Goal: Task Accomplishment & Management: Use online tool/utility

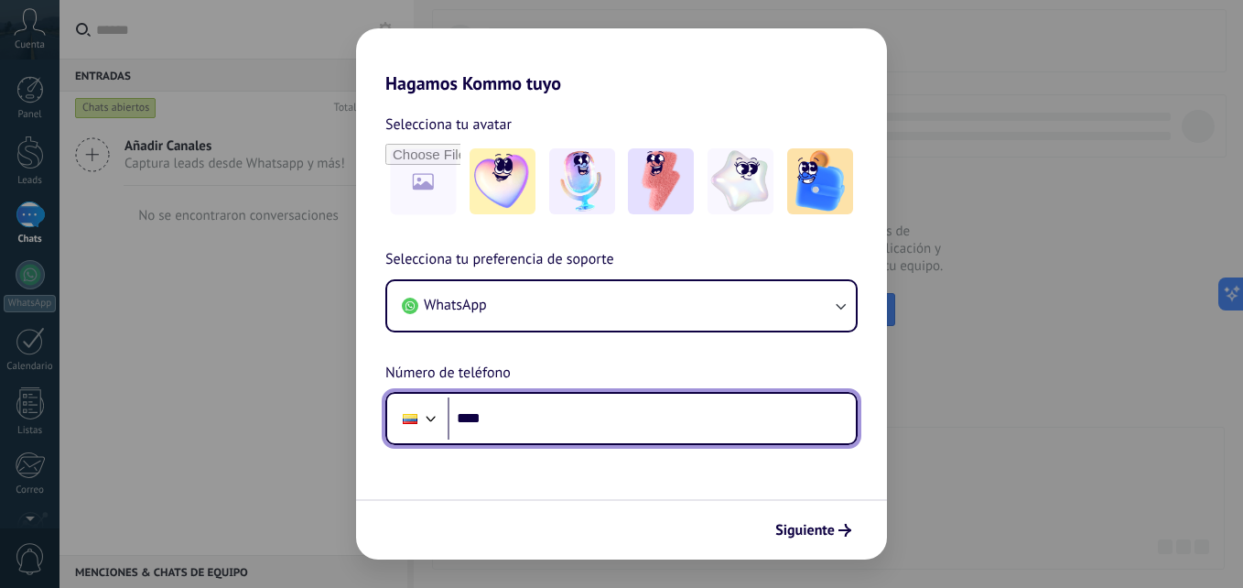
click at [518, 430] on input "****" at bounding box center [652, 418] width 408 height 42
type input "**********"
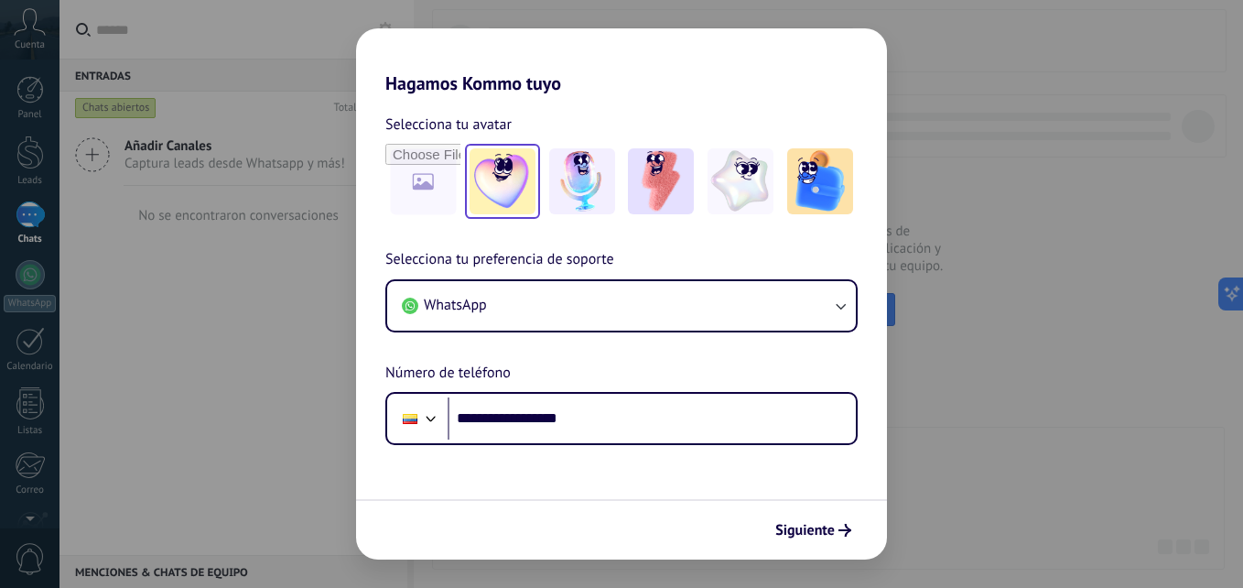
click at [486, 181] on img at bounding box center [503, 181] width 66 height 66
click at [811, 527] on span "Siguiente" at bounding box center [805, 530] width 60 height 13
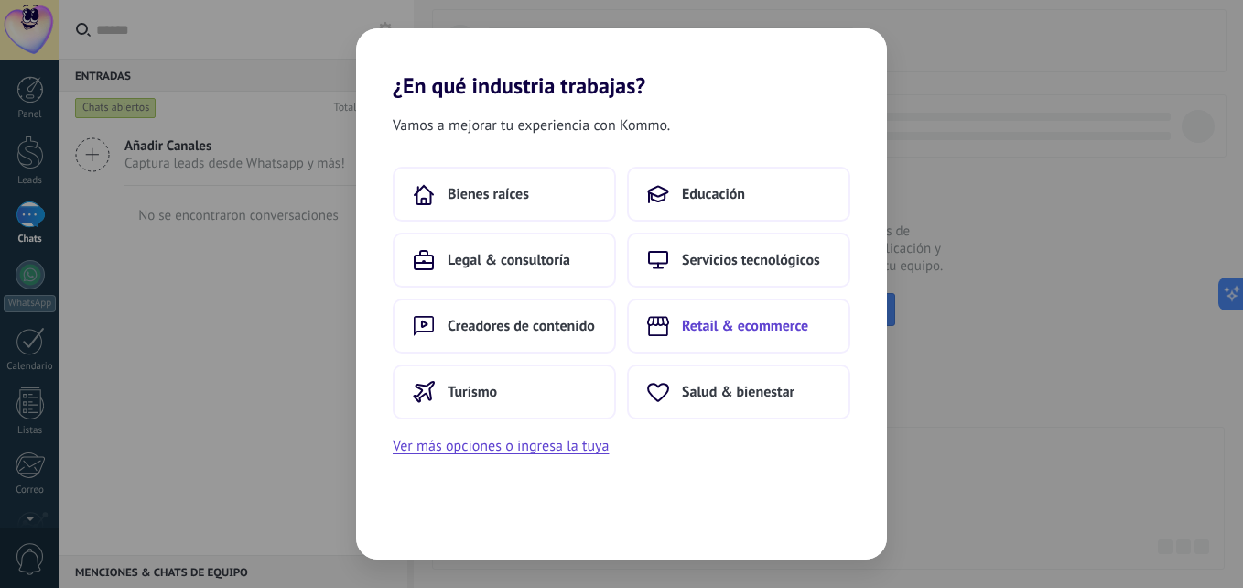
click at [763, 327] on span "Retail & ecommerce" at bounding box center [745, 326] width 126 height 18
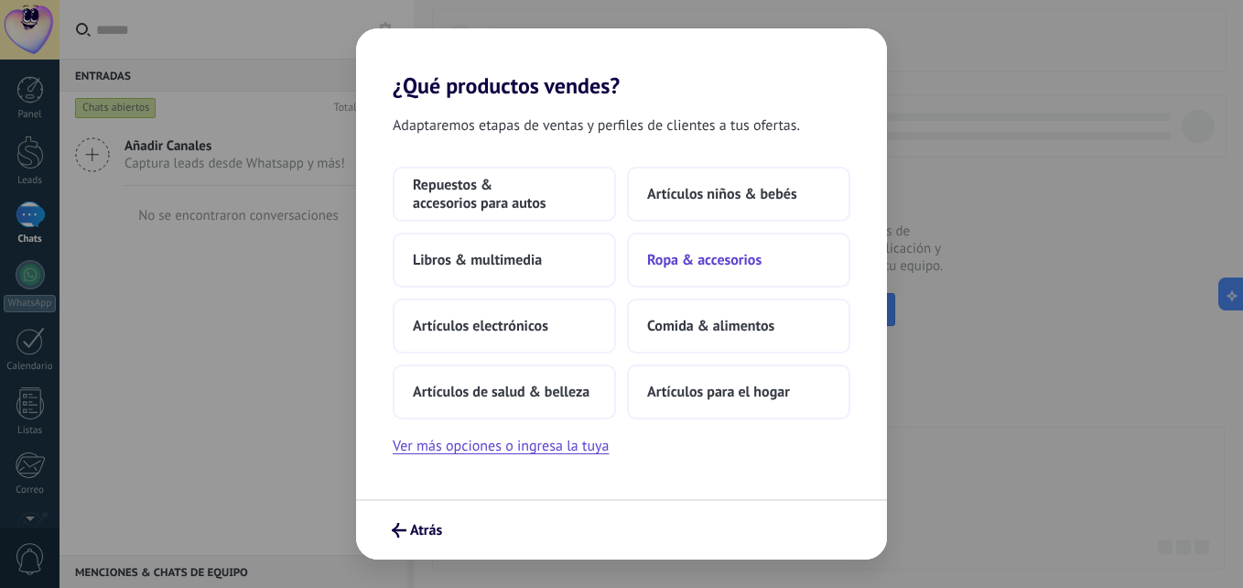
click at [717, 262] on span "Ropa & accesorios" at bounding box center [704, 260] width 114 height 18
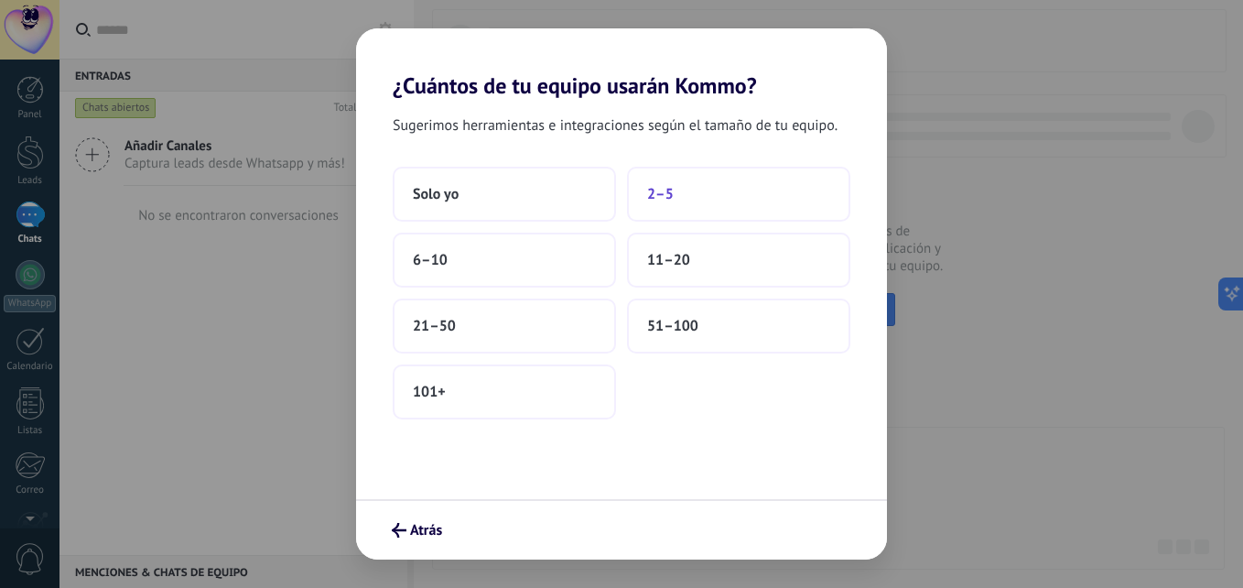
click at [670, 193] on span "2–5" at bounding box center [660, 194] width 27 height 18
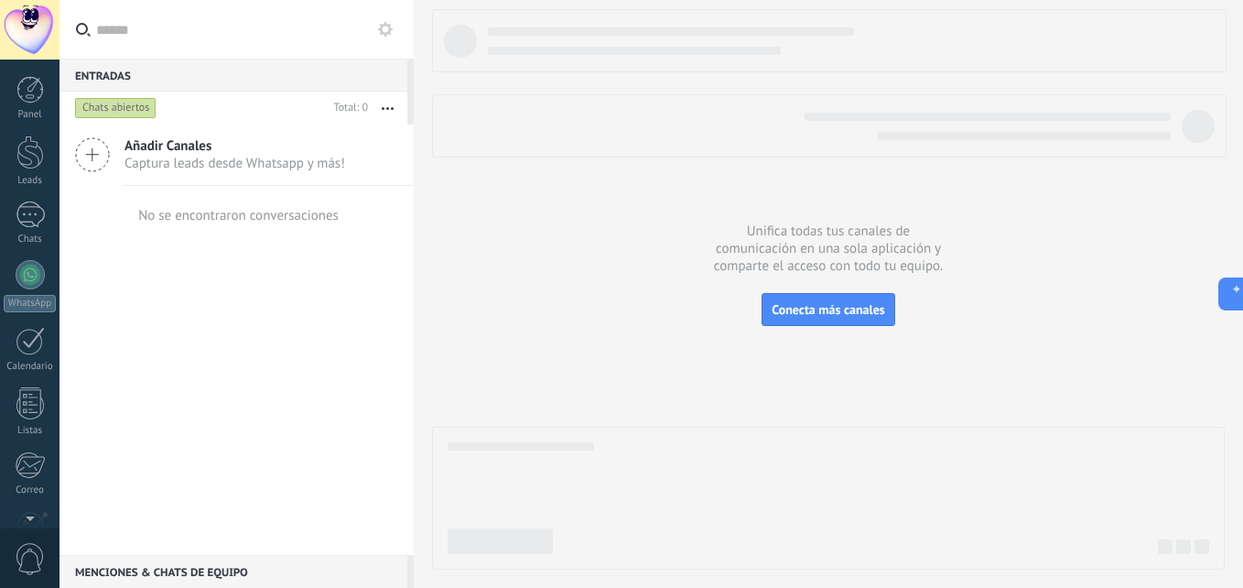
scroll to position [174, 0]
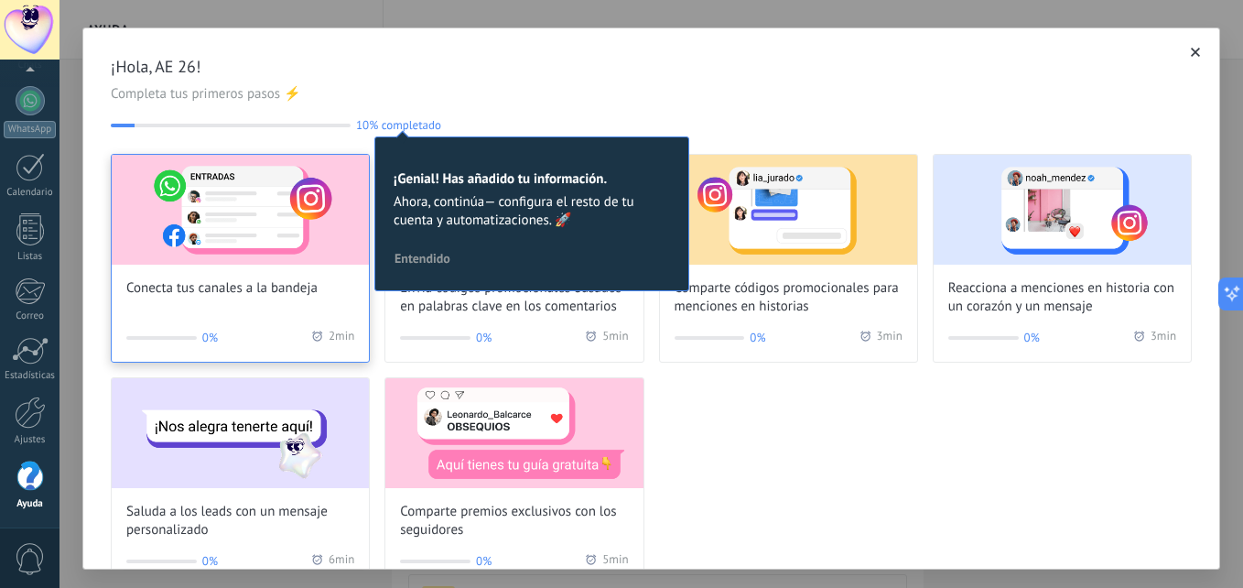
click at [259, 234] on img at bounding box center [240, 210] width 257 height 110
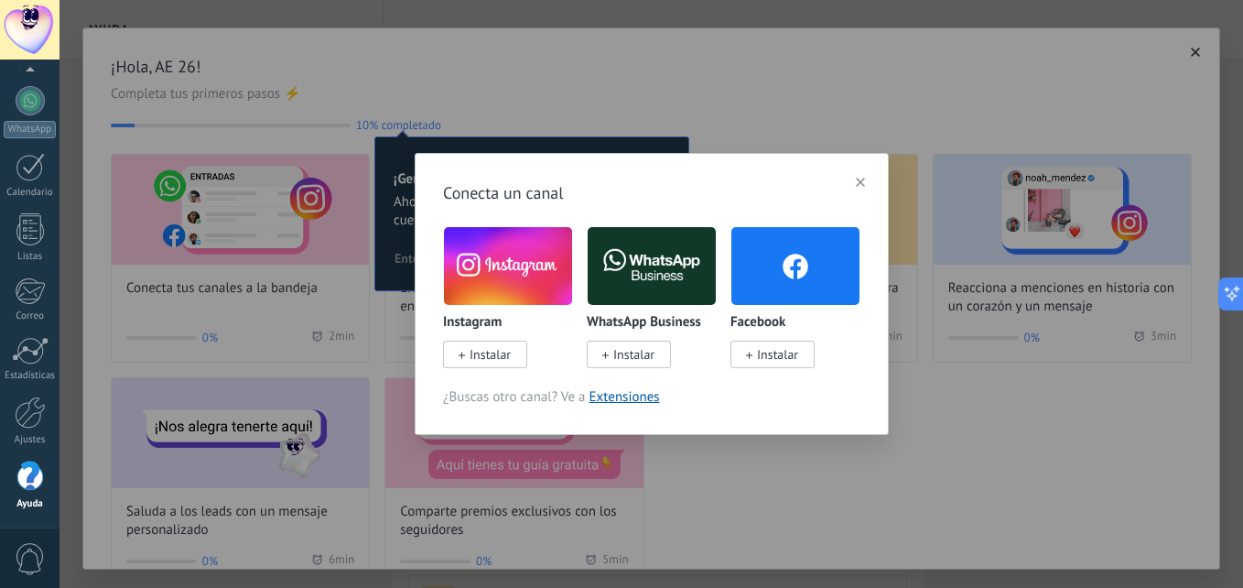
click at [678, 242] on img at bounding box center [652, 265] width 128 height 87
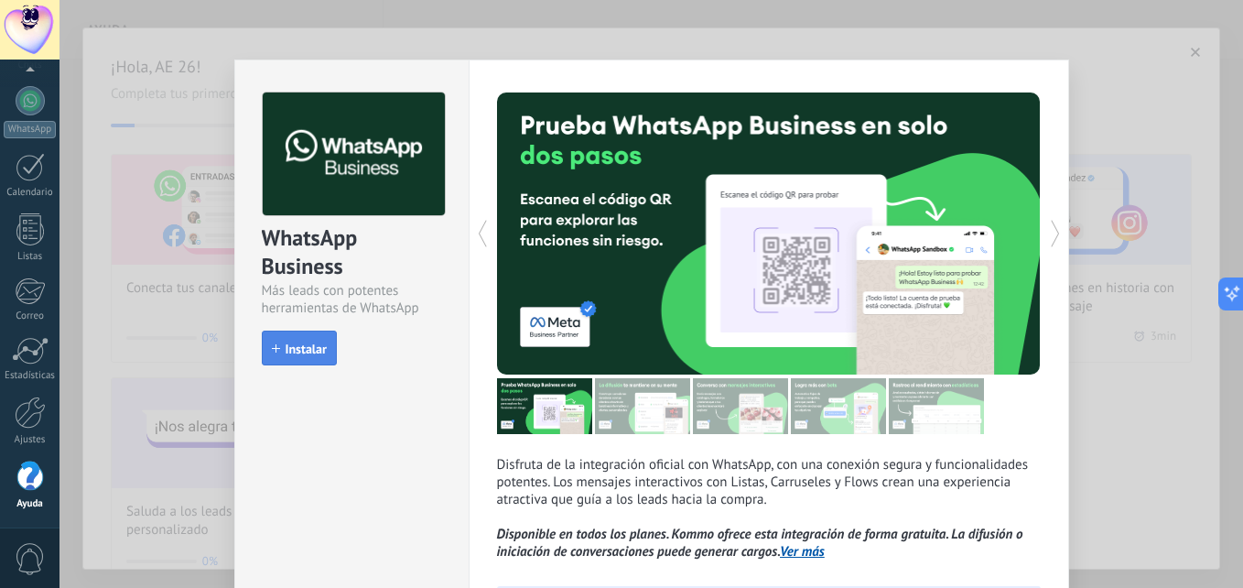
click at [295, 354] on span "Instalar" at bounding box center [306, 348] width 41 height 13
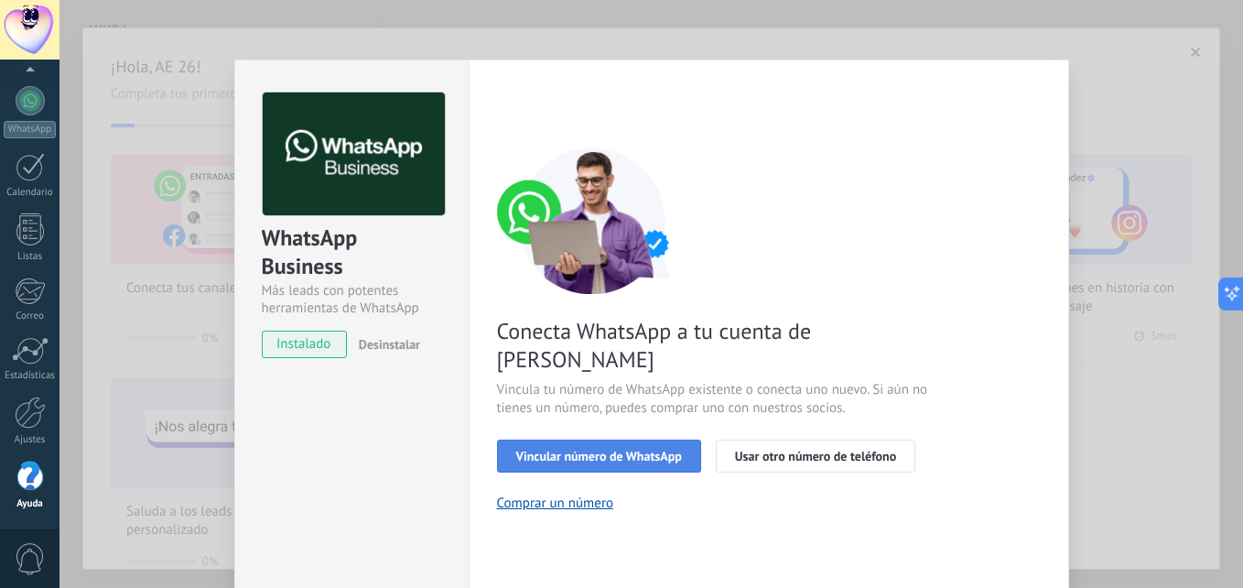
click at [643, 449] on span "Vincular número de WhatsApp" at bounding box center [599, 455] width 166 height 13
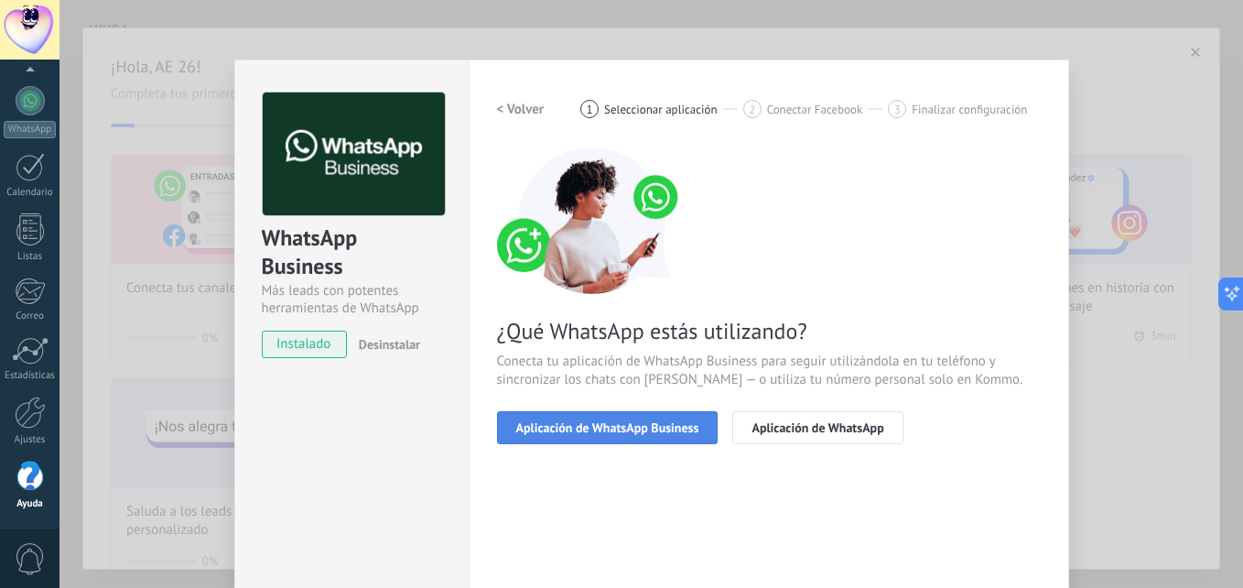
click at [644, 431] on span "Aplicación de WhatsApp Business" at bounding box center [607, 427] width 183 height 13
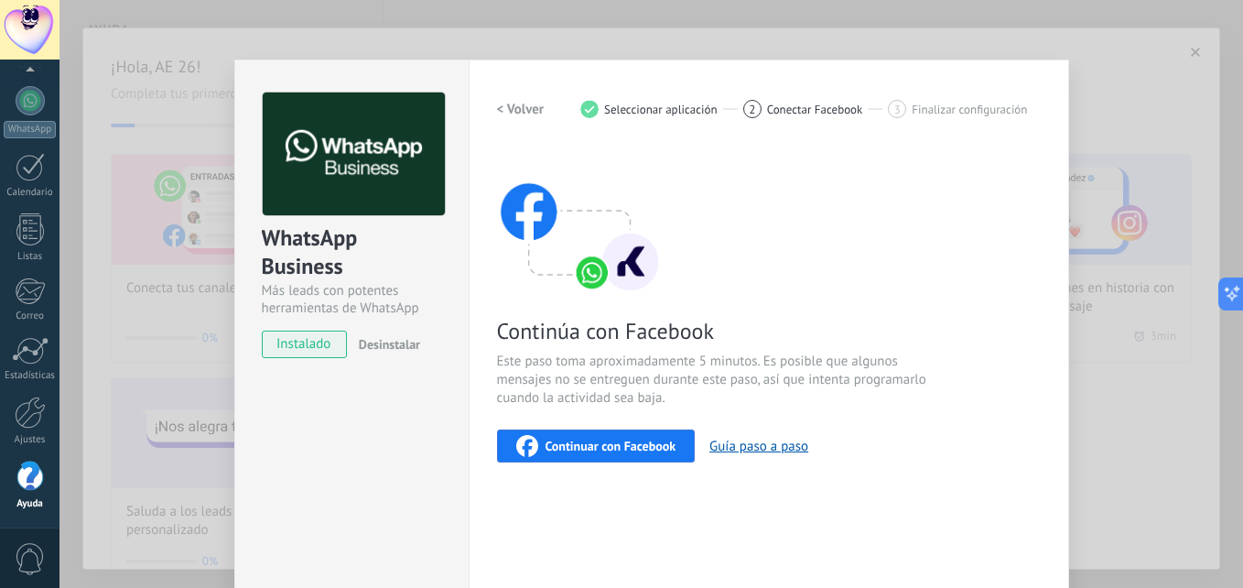
click at [628, 447] on span "Continuar con Facebook" at bounding box center [611, 445] width 131 height 13
click at [620, 449] on span "Continuar con Facebook" at bounding box center [611, 445] width 131 height 13
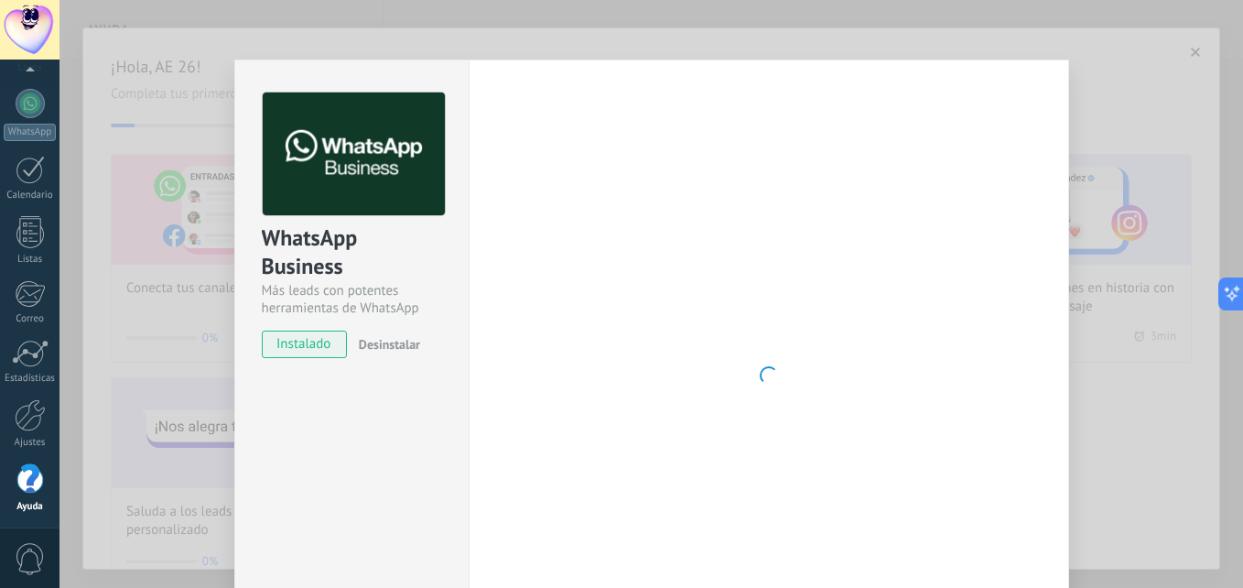
scroll to position [174, 0]
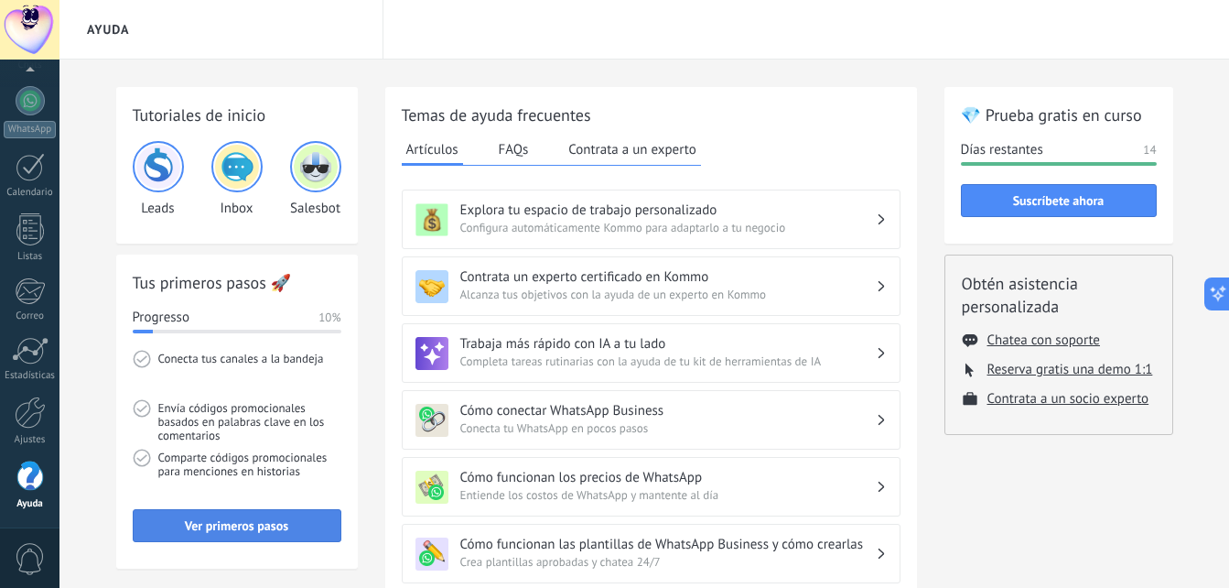
click at [237, 516] on button "Ver primeros pasos" at bounding box center [237, 525] width 209 height 33
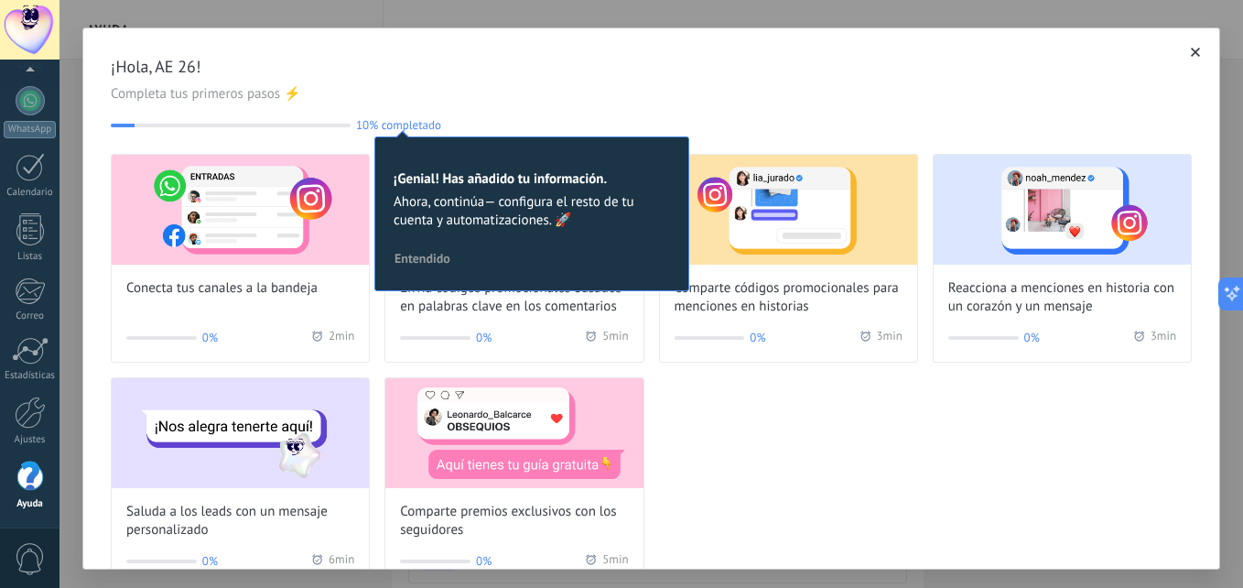
click at [447, 258] on span "Entendido" at bounding box center [423, 258] width 56 height 13
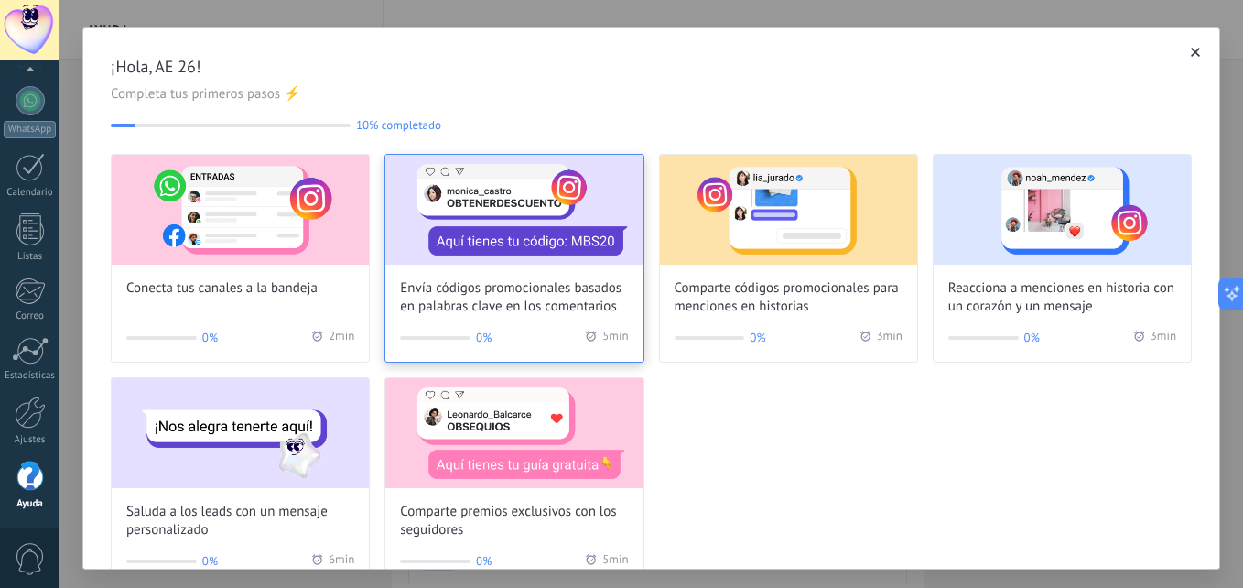
click at [587, 215] on img at bounding box center [513, 210] width 257 height 110
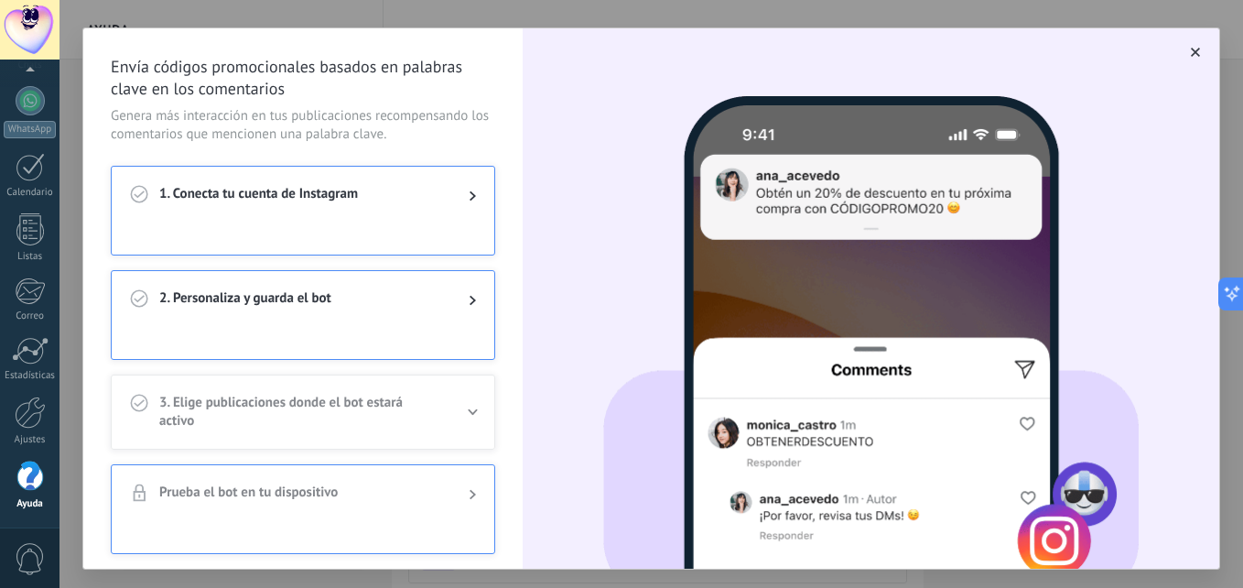
click at [349, 412] on span "3. Elige publicaciones donde el bot estará activo" at bounding box center [299, 412] width 280 height 37
click at [406, 340] on div at bounding box center [303, 344] width 383 height 29
click at [33, 116] on div at bounding box center [30, 108] width 29 height 29
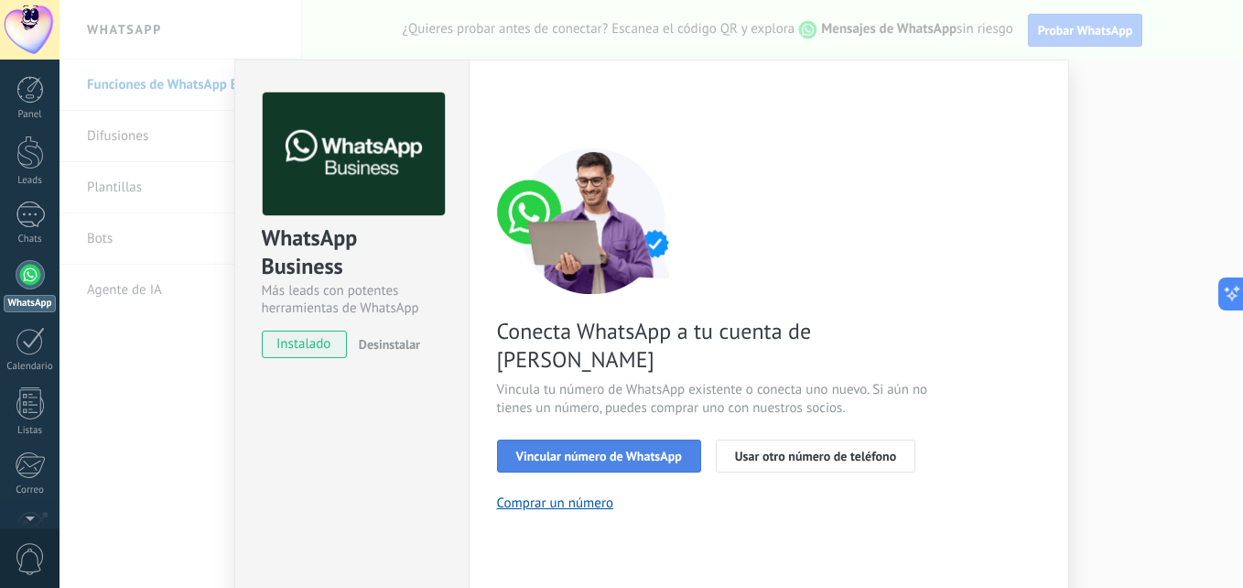
click at [644, 439] on button "Vincular número de WhatsApp" at bounding box center [599, 455] width 204 height 33
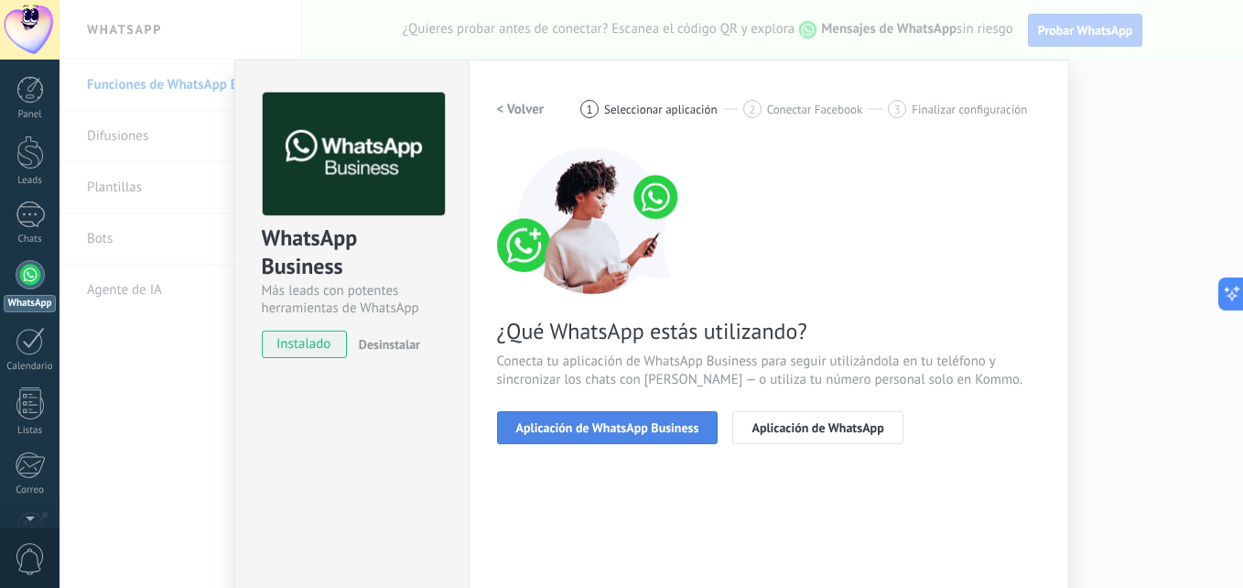
click at [638, 439] on button "Aplicación de WhatsApp Business" at bounding box center [608, 427] width 222 height 33
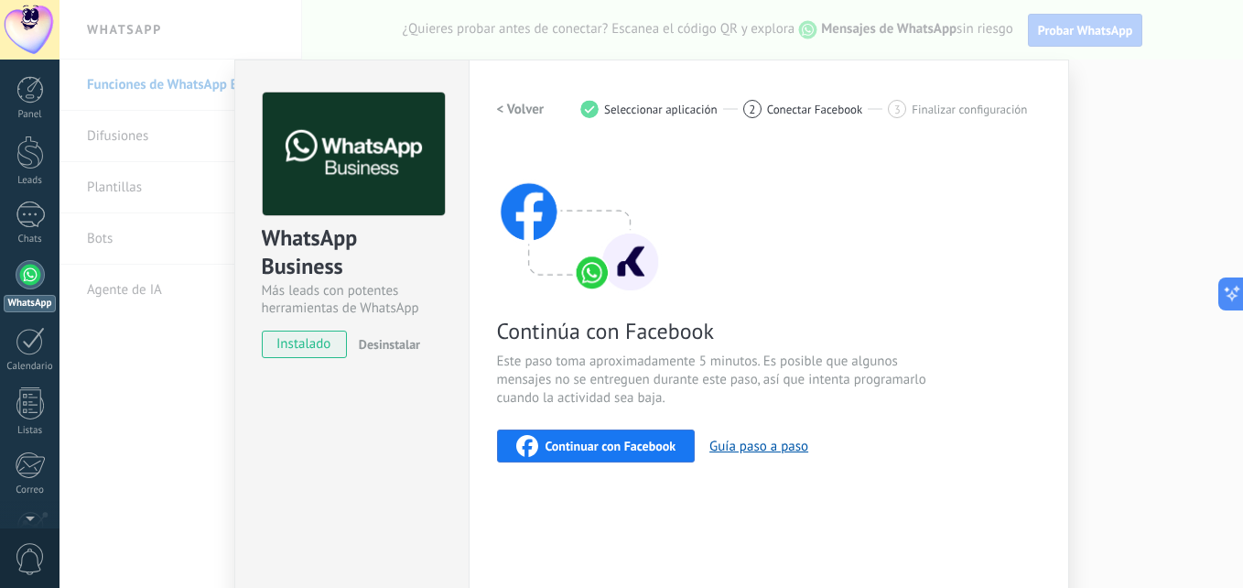
click at [638, 439] on span "Continuar con Facebook" at bounding box center [611, 445] width 131 height 13
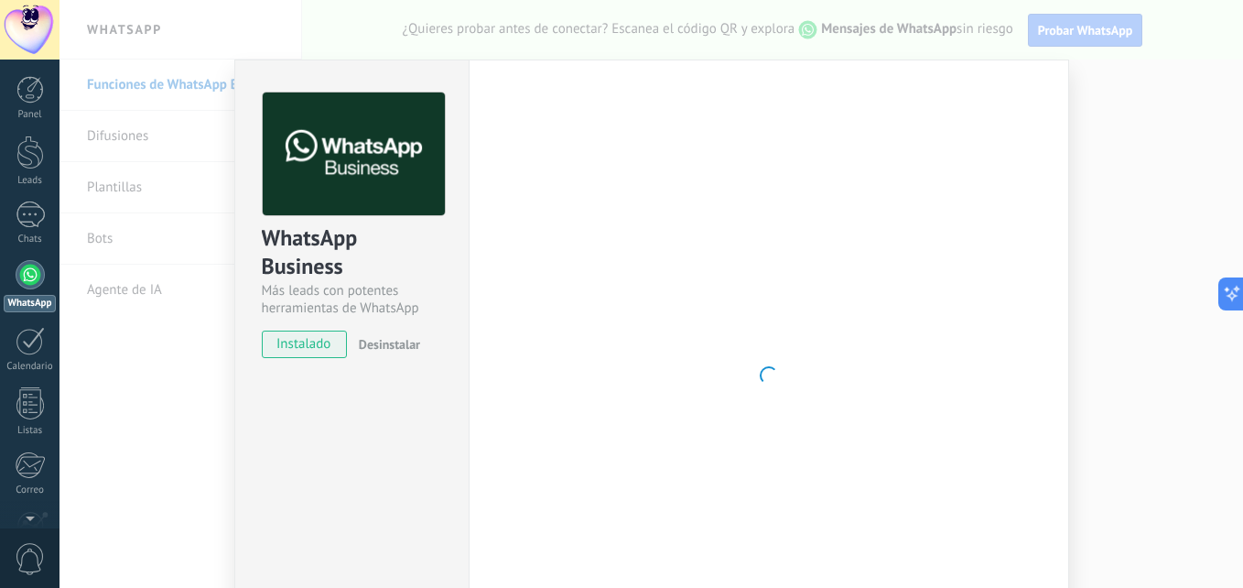
click at [403, 158] on img at bounding box center [354, 154] width 182 height 124
